Goal: Information Seeking & Learning: Stay updated

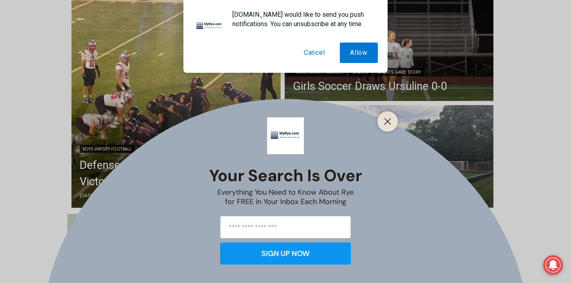
scroll to position [229, 0]
click at [326, 225] on input "email" at bounding box center [285, 227] width 131 height 22
type input "**********"
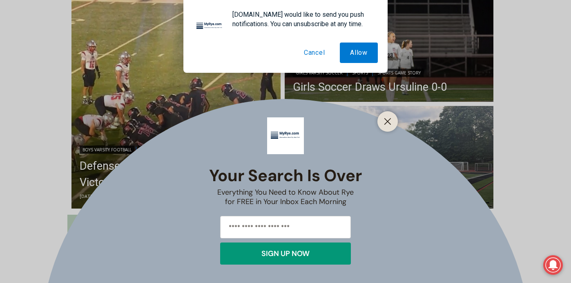
click at [310, 255] on div "SIGN UP NOW" at bounding box center [286, 253] width 48 height 7
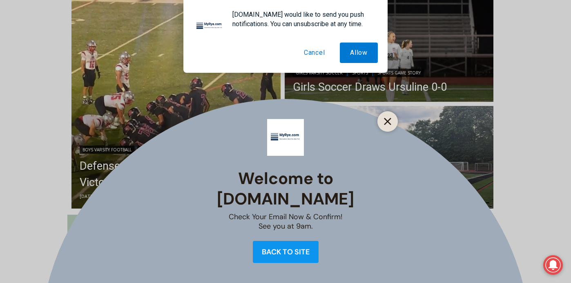
click at [391, 124] on button "Close" at bounding box center [387, 121] width 11 height 11
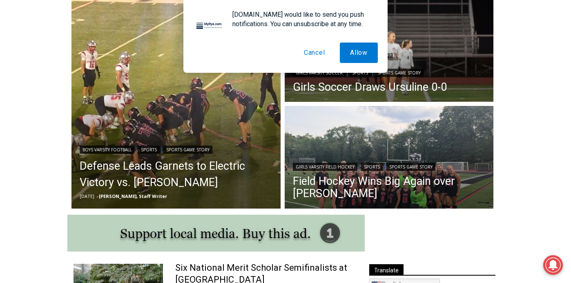
click at [312, 53] on button "Cancel" at bounding box center [315, 52] width 42 height 20
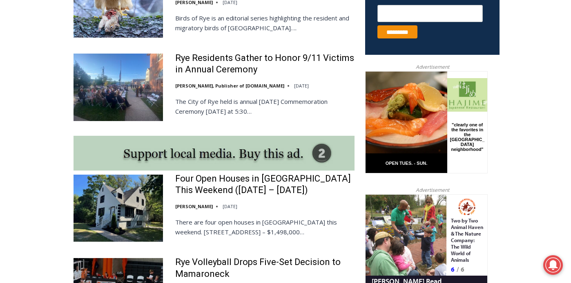
scroll to position [605, 0]
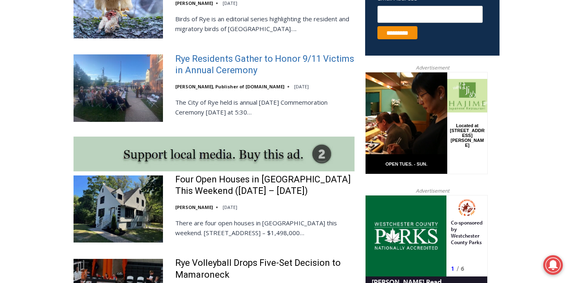
click at [271, 60] on link "Rye Residents Gather to Honor 9/11 Victims in Annual Ceremony" at bounding box center [264, 64] width 179 height 23
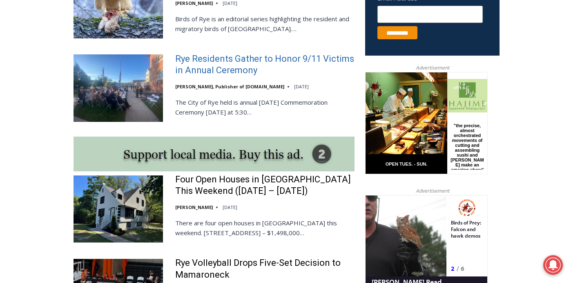
click at [228, 61] on link "Rye Residents Gather to Honor 9/11 Victims in Annual Ceremony" at bounding box center [264, 64] width 179 height 23
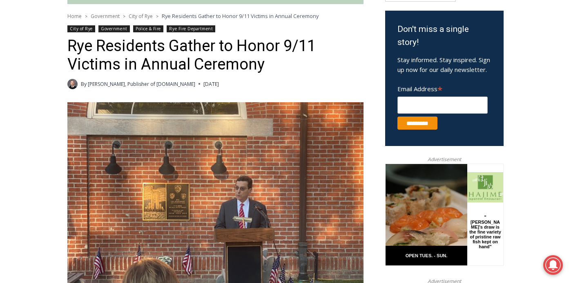
scroll to position [118, 0]
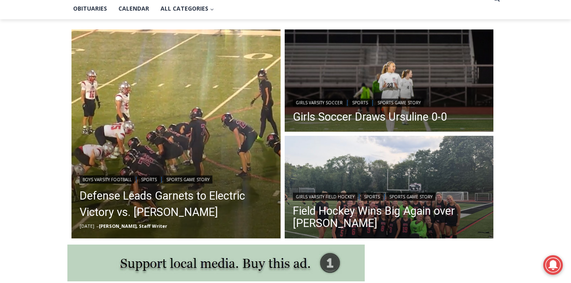
scroll to position [204, 0]
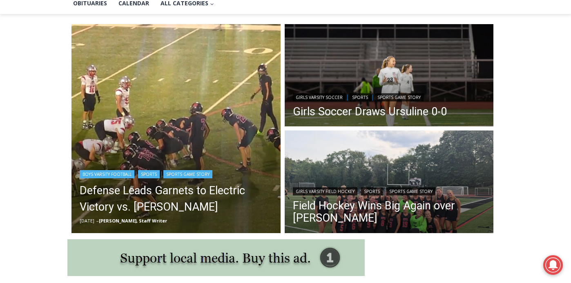
click at [159, 99] on img "Read More Defense Leads Garnets to Electric Victory vs. Somers" at bounding box center [176, 128] width 209 height 209
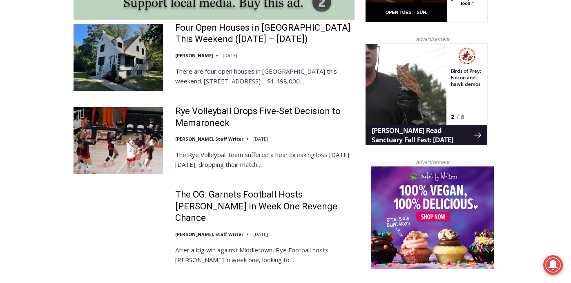
scroll to position [757, 0]
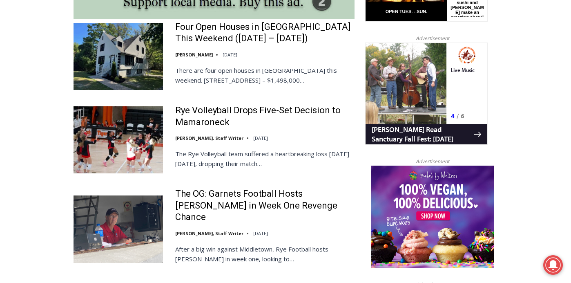
click at [139, 50] on img at bounding box center [118, 56] width 89 height 67
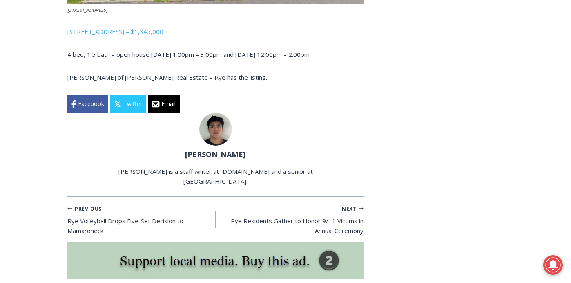
scroll to position [1545, 0]
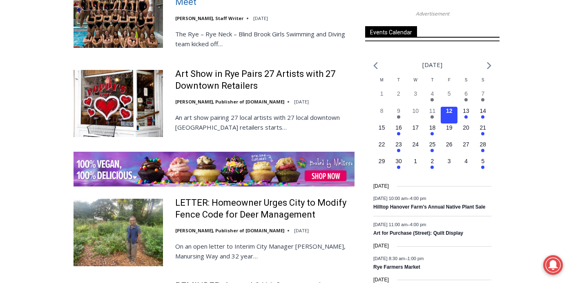
scroll to position [1147, 0]
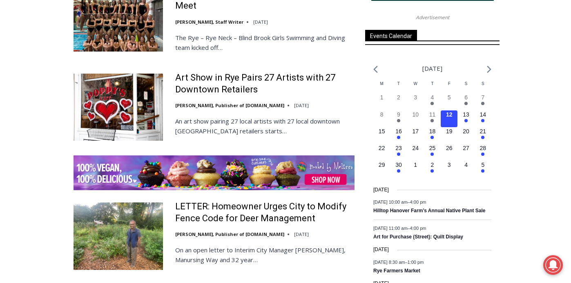
click at [118, 98] on img at bounding box center [118, 107] width 89 height 67
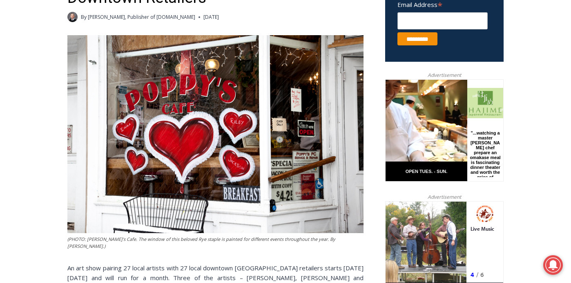
scroll to position [345, 0]
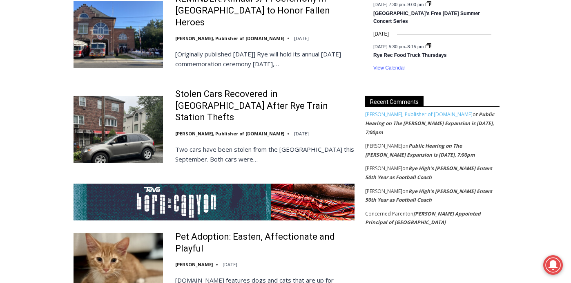
scroll to position [1438, 0]
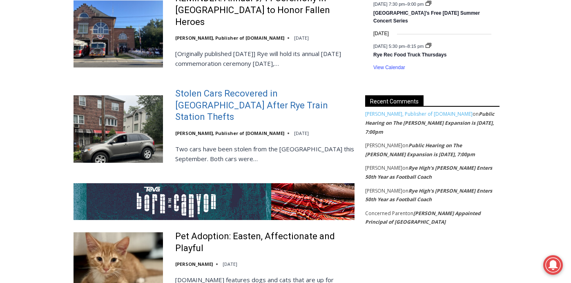
click at [233, 88] on link "Stolen Cars Recovered in [GEOGRAPHIC_DATA] After Rye Train Station Thefts" at bounding box center [264, 105] width 179 height 35
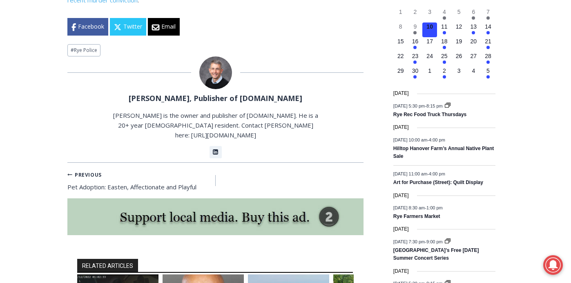
scroll to position [992, 0]
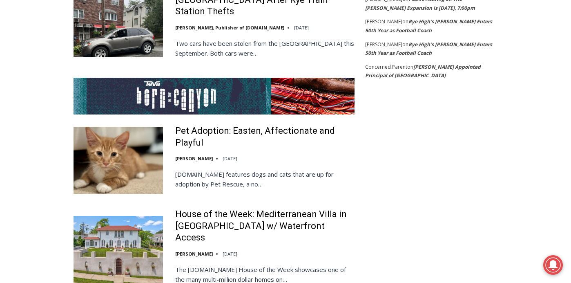
scroll to position [1545, 0]
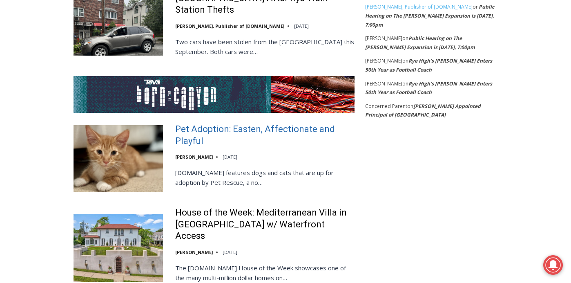
click at [210, 123] on link "Pet Adoption: Easten, Affectionate and Playful" at bounding box center [264, 134] width 179 height 23
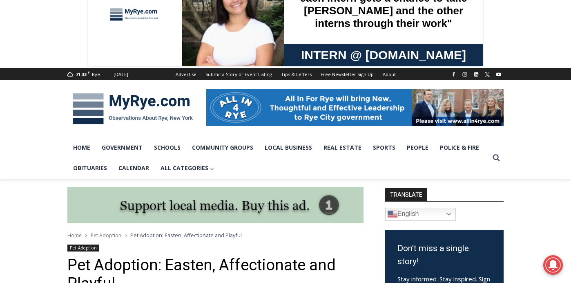
scroll to position [15, 0]
